Goal: Information Seeking & Learning: Find specific fact

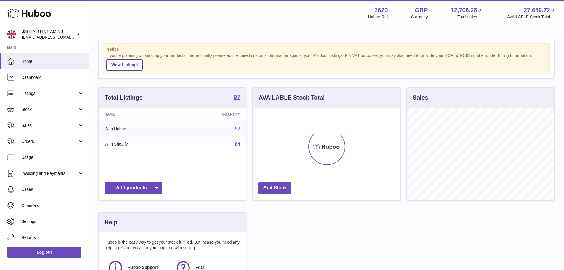
scroll to position [92, 148]
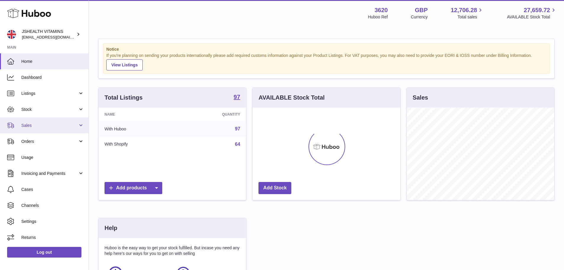
click at [39, 127] on span "Sales" at bounding box center [49, 126] width 57 height 6
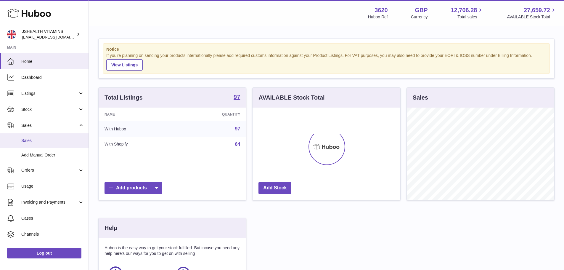
click at [40, 139] on span "Sales" at bounding box center [52, 141] width 63 height 6
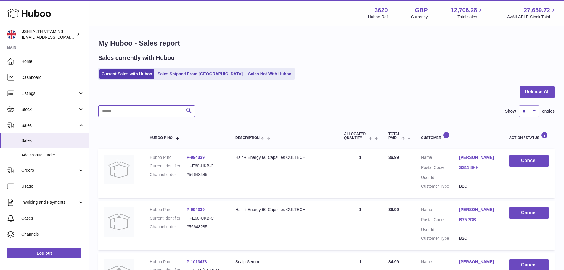
click at [133, 112] on input "text" at bounding box center [146, 111] width 96 height 12
click at [176, 78] on link "Sales Shipped From Huboo" at bounding box center [199, 74] width 89 height 10
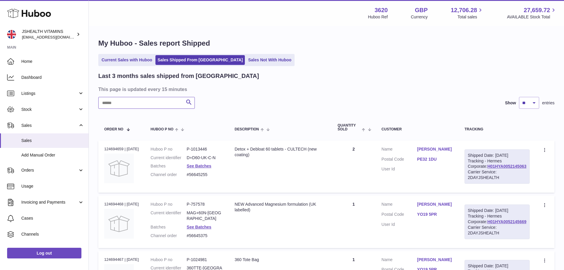
paste input "*********"
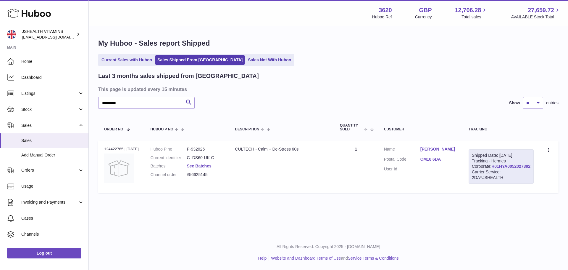
click at [203, 174] on dd "#56625145" at bounding box center [205, 175] width 36 height 6
copy tr "#56625145 Description"
click at [125, 107] on input "*********" at bounding box center [146, 103] width 96 height 12
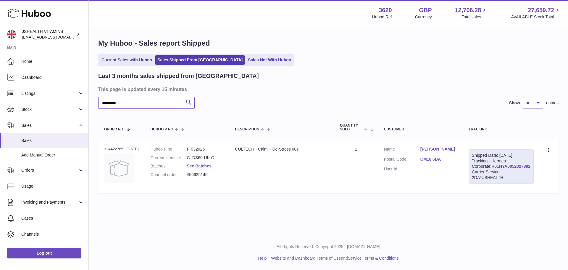
click at [125, 107] on input "*********" at bounding box center [146, 103] width 96 height 12
paste input "text"
drag, startPoint x: 429, startPoint y: 152, endPoint x: 461, endPoint y: 152, distance: 32.0
click at [457, 152] on dl "Customer Name Alvin Onyechi Postal Code CM18 6DA User Id" at bounding box center [420, 160] width 73 height 29
copy dl "Alvin Onyechi"
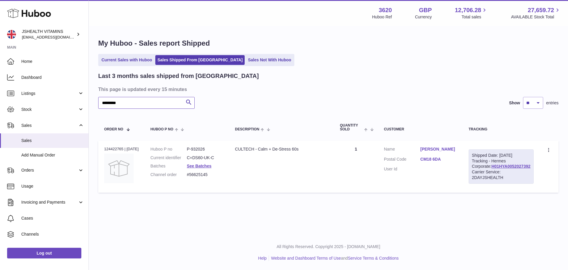
click at [125, 107] on input "*********" at bounding box center [146, 103] width 96 height 12
paste input "****"
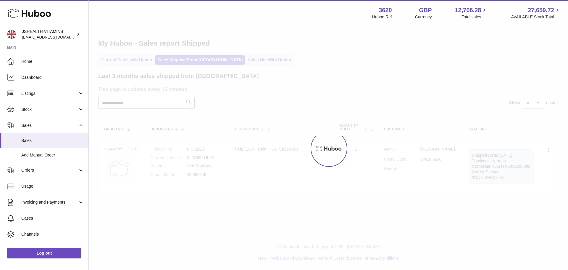
type input "**********"
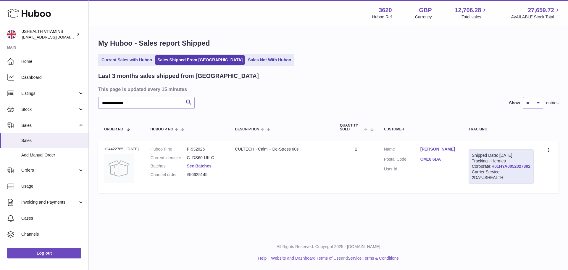
click at [320, 188] on td "Description CULTECH - Calm + De-Stress 60s" at bounding box center [281, 166] width 105 height 52
click at [197, 152] on dd "P-932026" at bounding box center [205, 149] width 36 height 6
copy dd "932026"
click at [119, 148] on div "Order no 124422765 | 9th Sep" at bounding box center [121, 148] width 35 height 5
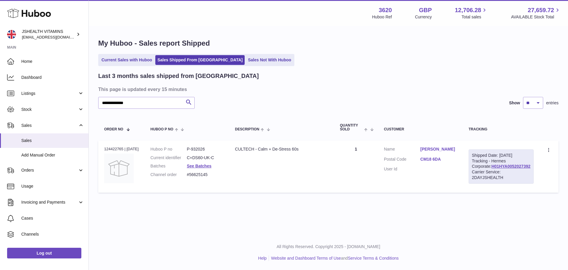
click at [119, 148] on div "Order no 124422765 | 9th Sep" at bounding box center [121, 148] width 35 height 5
copy div "124422765"
click at [207, 149] on dd "P-932026" at bounding box center [205, 149] width 36 height 6
copy dd "932026"
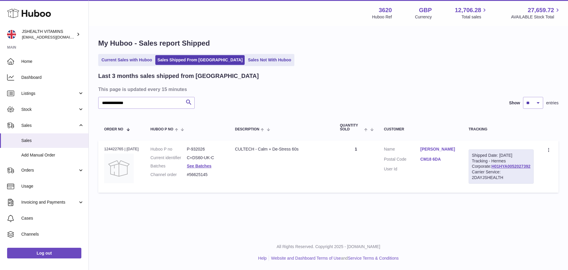
click at [115, 145] on td "Order no 124422765 | 9th Sep" at bounding box center [121, 166] width 46 height 52
copy div "124422765"
click at [270, 190] on td "Description CULTECH - Calm + De-Stress 60s" at bounding box center [281, 166] width 105 height 52
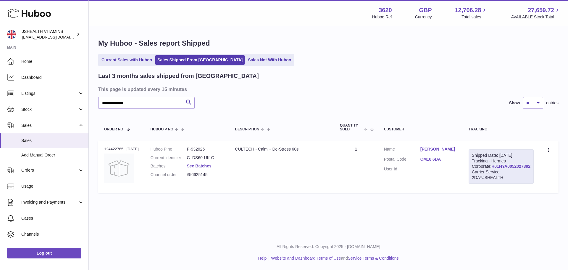
click at [453, 159] on link "CM18 6DA" at bounding box center [439, 159] width 36 height 6
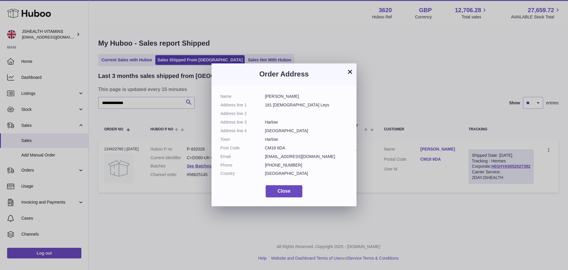
drag, startPoint x: 265, startPoint y: 96, endPoint x: 310, endPoint y: 149, distance: 70.1
click at [310, 149] on dl "Name Alvin Onyechi Address line 1 181 Church Leys Address line 2 Address line 3…" at bounding box center [283, 137] width 127 height 86
copy dl "Alvin Onyechi Address line 1 181 Church Leys Address line 2 Address line 3 Harl…"
